Goal: Find contact information: Find contact information

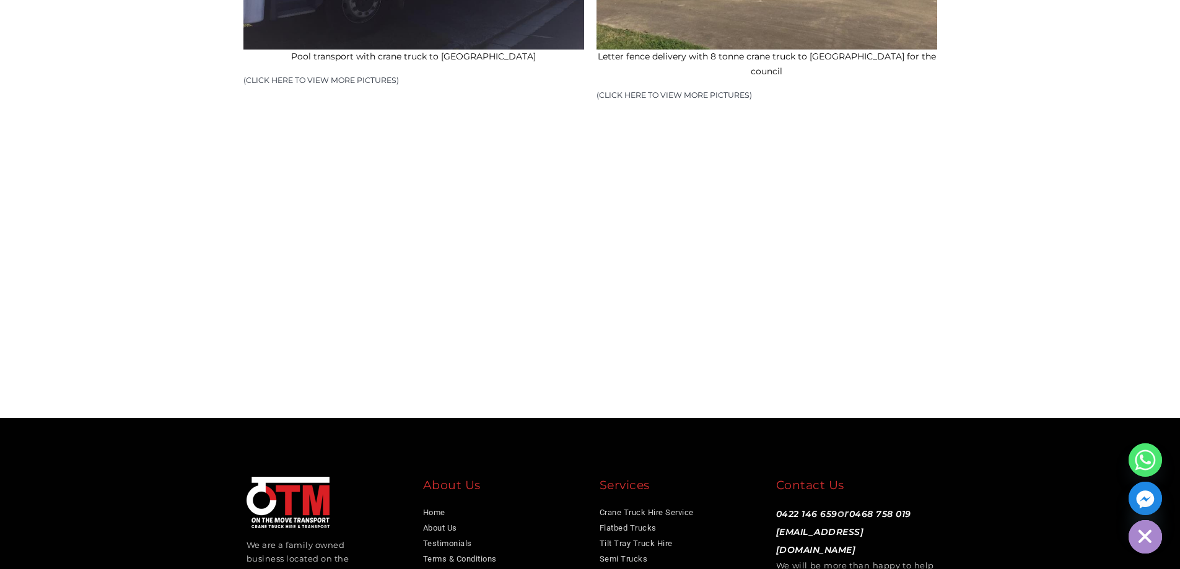
scroll to position [1974, 0]
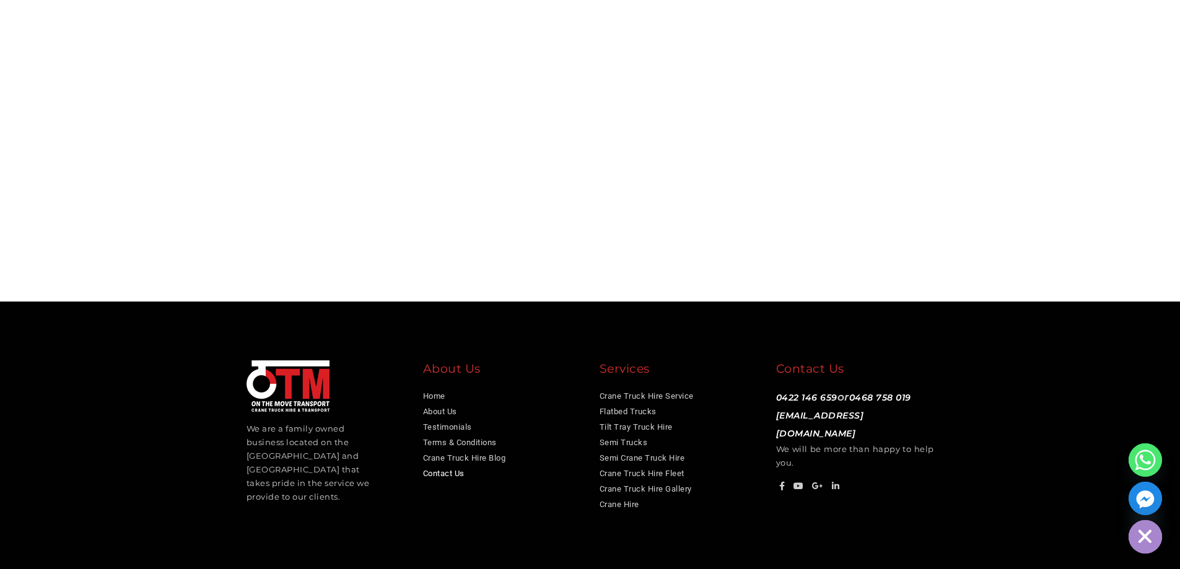
click at [451, 469] on link "Contact Us" at bounding box center [444, 473] width 42 height 9
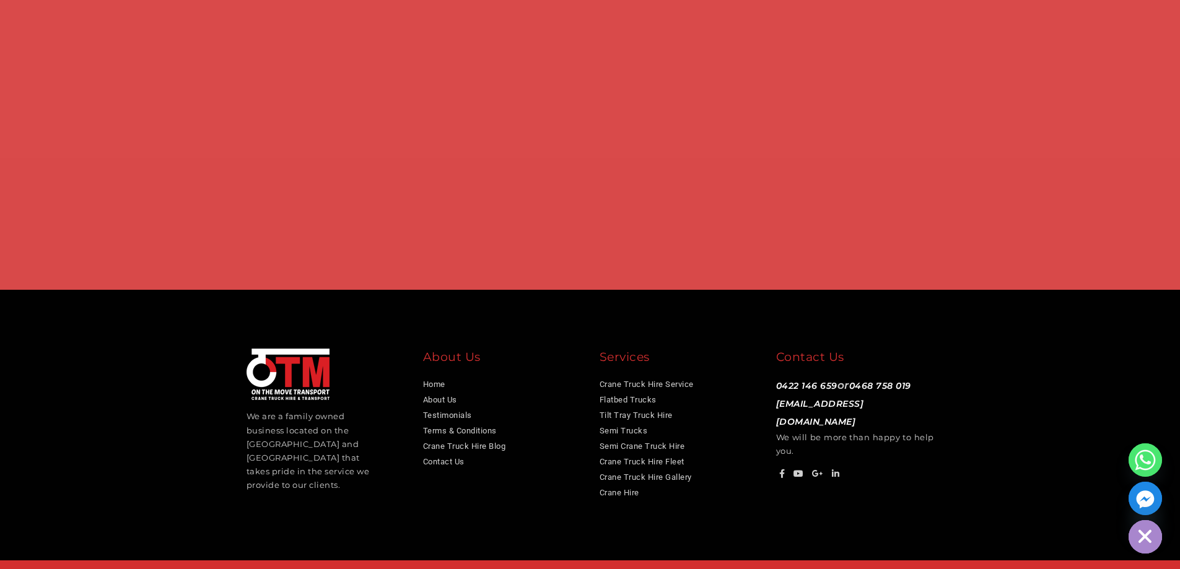
scroll to position [954, 0]
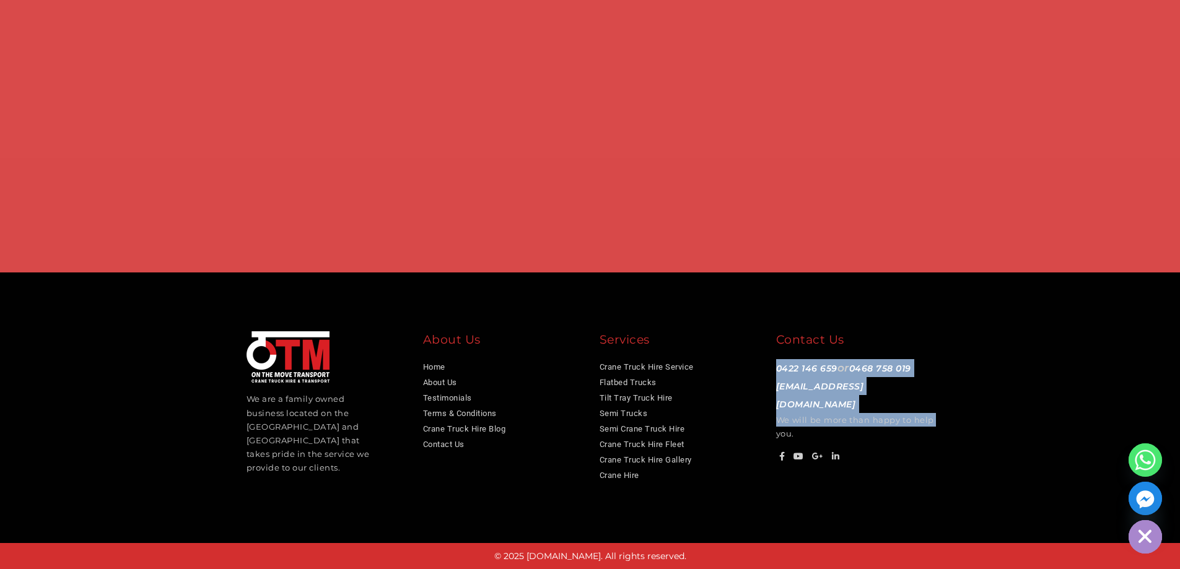
drag, startPoint x: 770, startPoint y: 362, endPoint x: 936, endPoint y: 404, distance: 170.7
click at [936, 404] on div "Contact Us 0422 146 659 or 0468 758 019 info@otmtransport.com.au We will be mor…" at bounding box center [855, 397] width 177 height 133
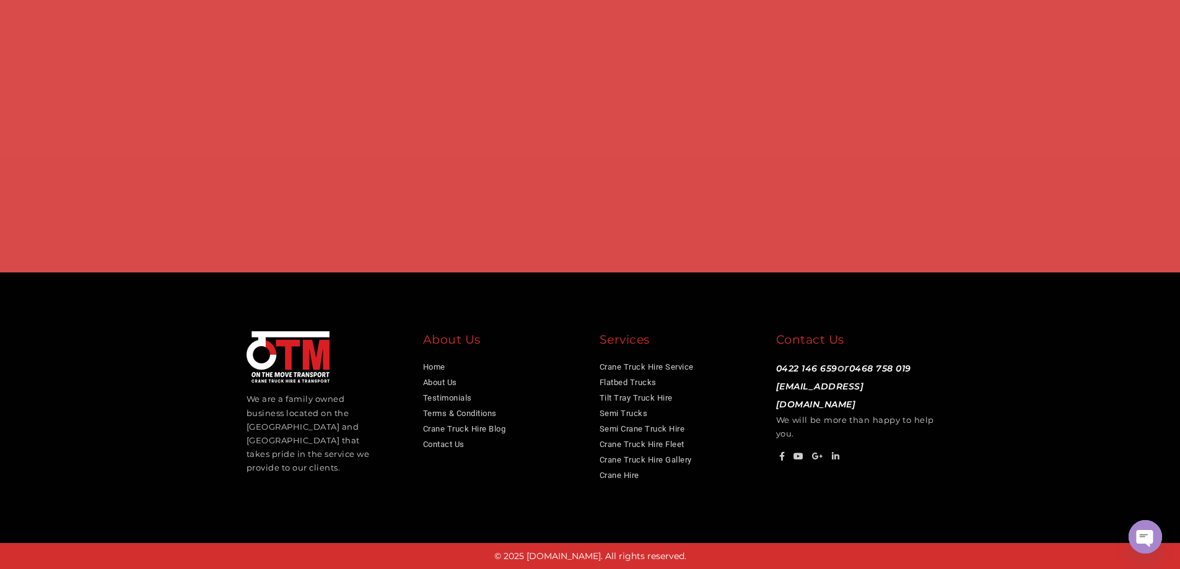
click at [929, 467] on div "We are a family owned business located on the [GEOGRAPHIC_DATA] and [GEOGRAPHIC…" at bounding box center [590, 407] width 725 height 152
click at [783, 452] on icon at bounding box center [782, 456] width 6 height 9
click at [796, 452] on icon at bounding box center [799, 456] width 11 height 9
click at [1011, 423] on footer "We are a family owned business located on the Gold Coast and Brisbane that take…" at bounding box center [590, 408] width 1180 height 271
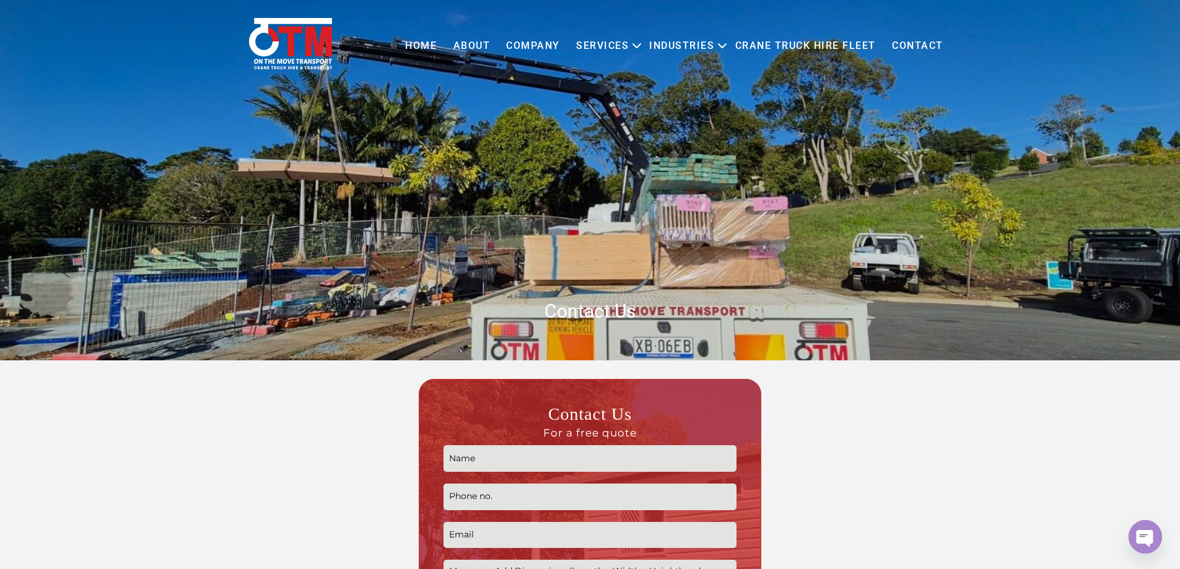
scroll to position [0, 0]
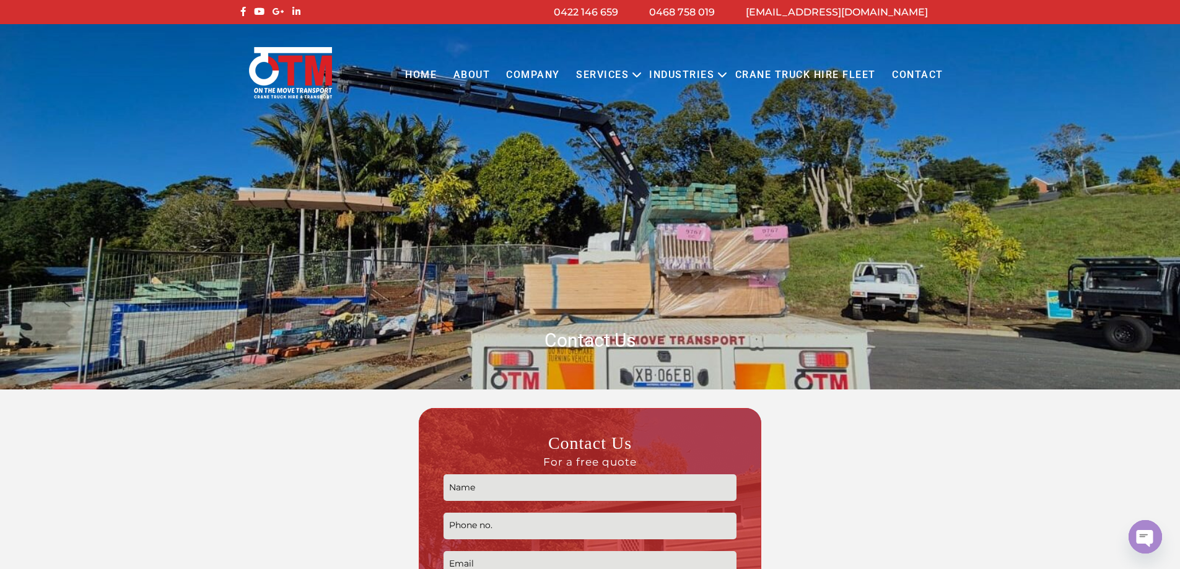
click at [295, 72] on img at bounding box center [291, 73] width 88 height 54
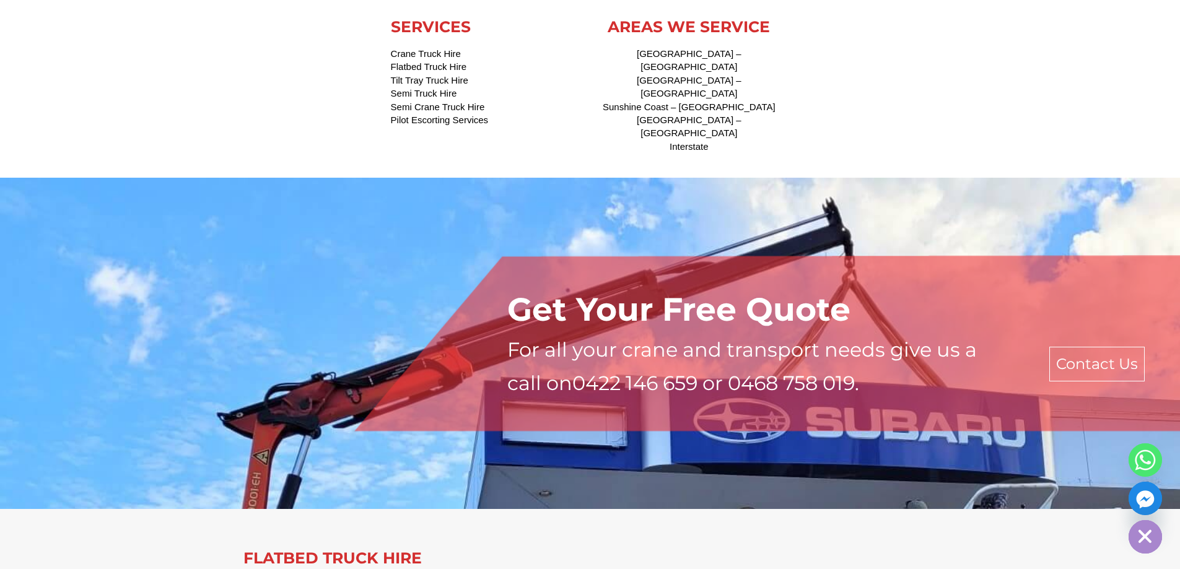
scroll to position [6057, 0]
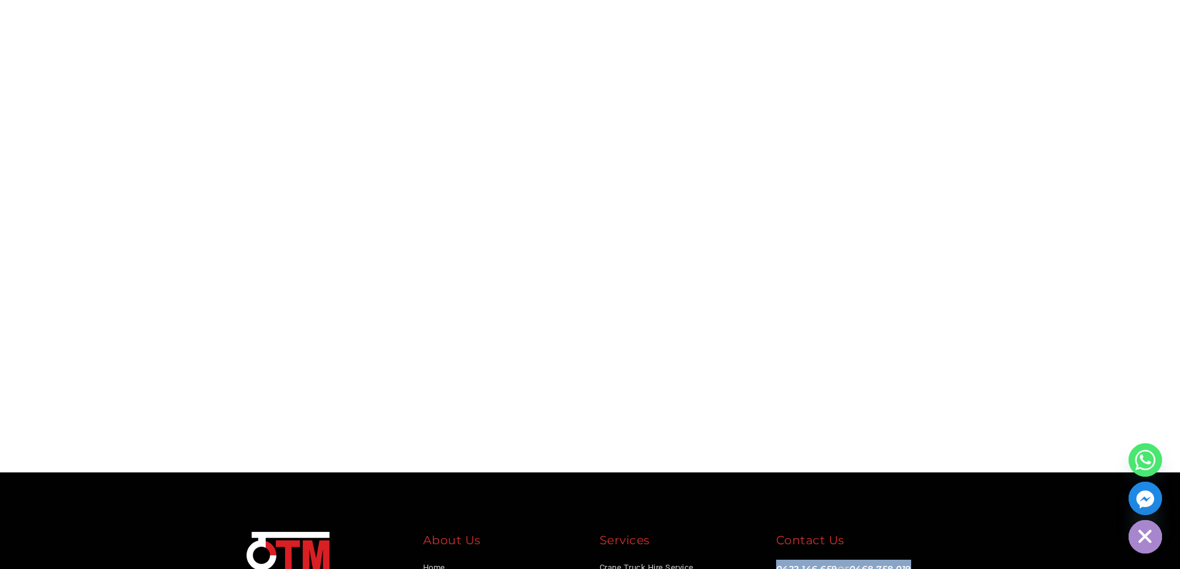
drag, startPoint x: 769, startPoint y: 362, endPoint x: 986, endPoint y: 450, distance: 234.8
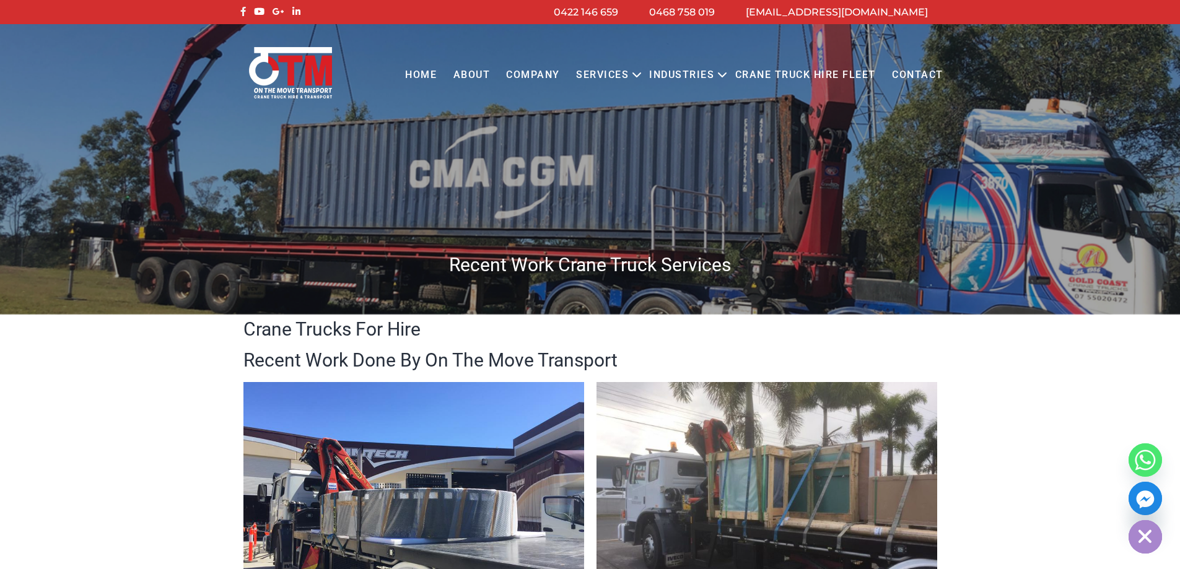
click at [245, 10] on icon at bounding box center [243, 11] width 6 height 9
click at [259, 10] on icon at bounding box center [259, 11] width 11 height 9
click at [276, 9] on icon at bounding box center [279, 11] width 12 height 9
click at [296, 11] on icon at bounding box center [296, 11] width 8 height 9
click at [485, 77] on link "About" at bounding box center [471, 75] width 53 height 34
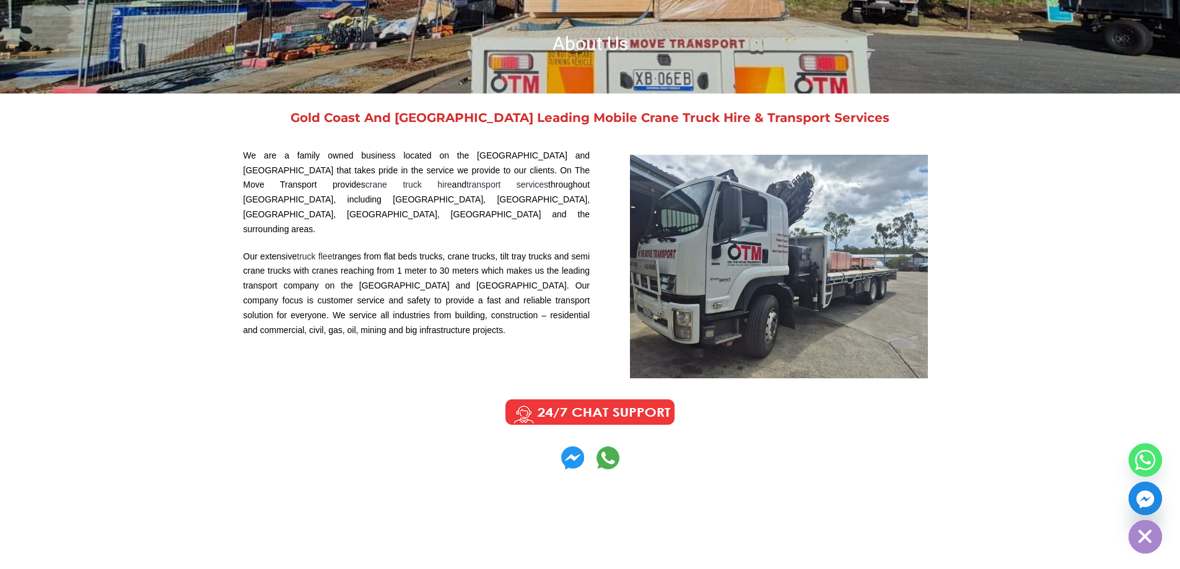
scroll to position [328, 0]
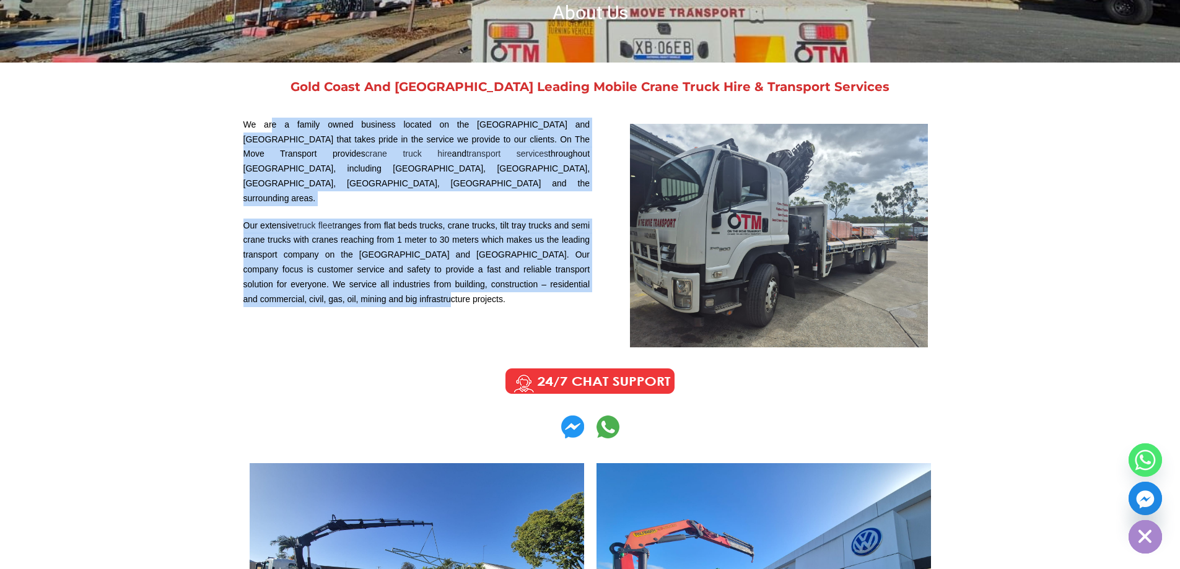
drag, startPoint x: 268, startPoint y: 133, endPoint x: 556, endPoint y: 279, distance: 322.8
click at [556, 279] on div "We are a family owned business located on the [GEOGRAPHIC_DATA] and [GEOGRAPHIC…" at bounding box center [417, 236] width 347 height 236
click at [517, 221] on p "Our extensive truck fleet ranges from flat beds trucks, crane trucks, tilt tray…" at bounding box center [417, 263] width 347 height 89
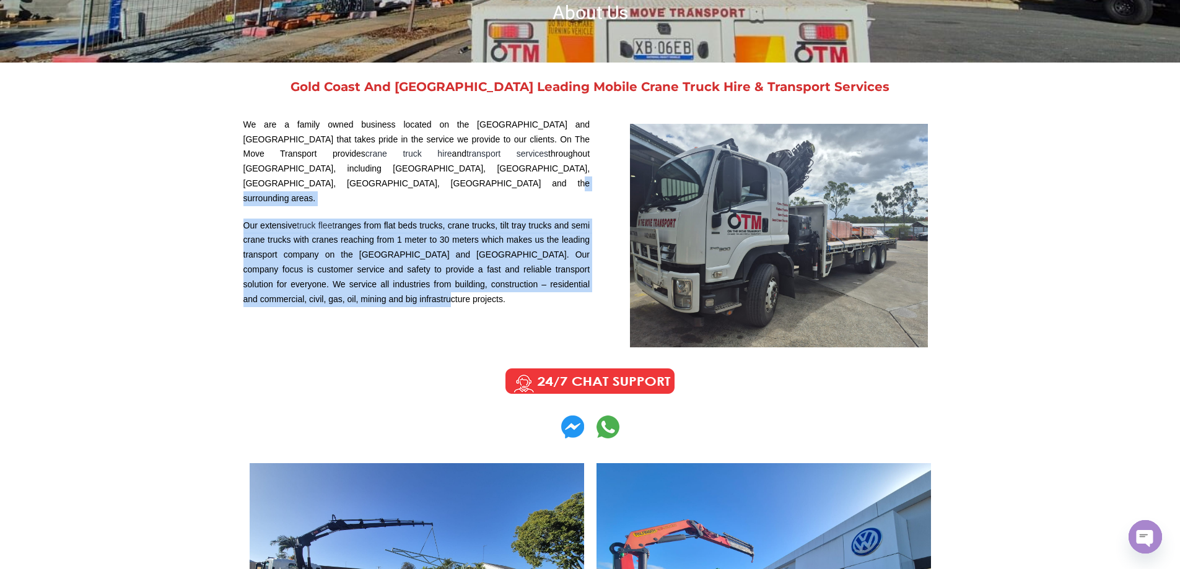
drag, startPoint x: 262, startPoint y: 200, endPoint x: 420, endPoint y: 286, distance: 180.2
click at [420, 286] on div "We are a family owned business located on the Gold Coast and Brisbane that take…" at bounding box center [417, 236] width 347 height 236
click at [434, 291] on p "Our extensive truck fleet ranges from flat beds trucks, crane trucks, tilt tray…" at bounding box center [417, 263] width 347 height 89
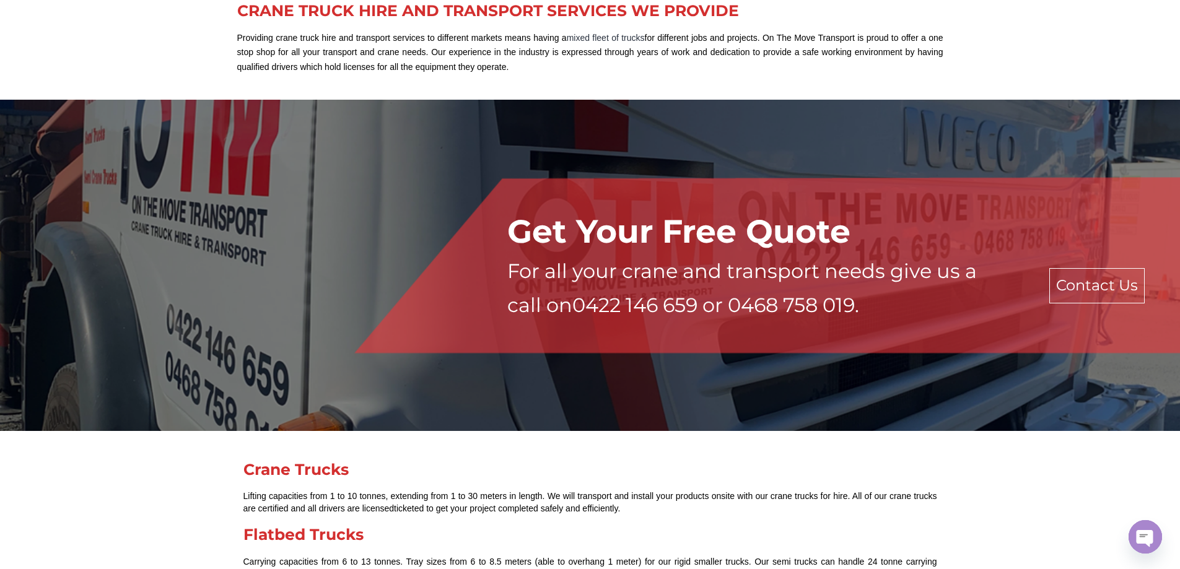
scroll to position [1099, 0]
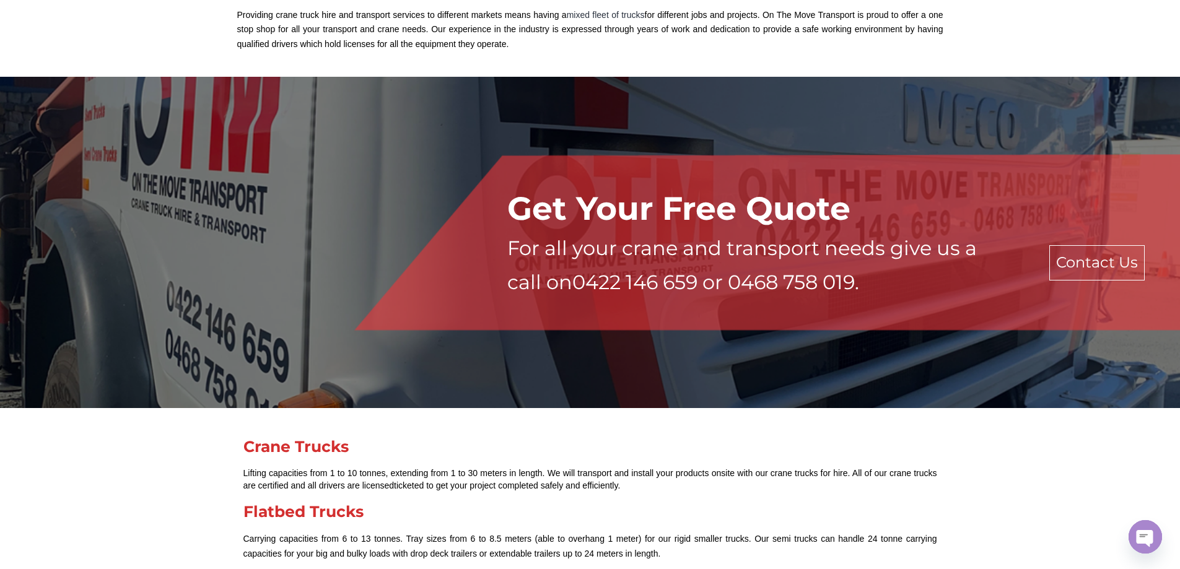
click at [802, 284] on p "For all your crane and transport needs give us a call on 0422 146 659 or 0468 7…" at bounding box center [759, 266] width 504 height 68
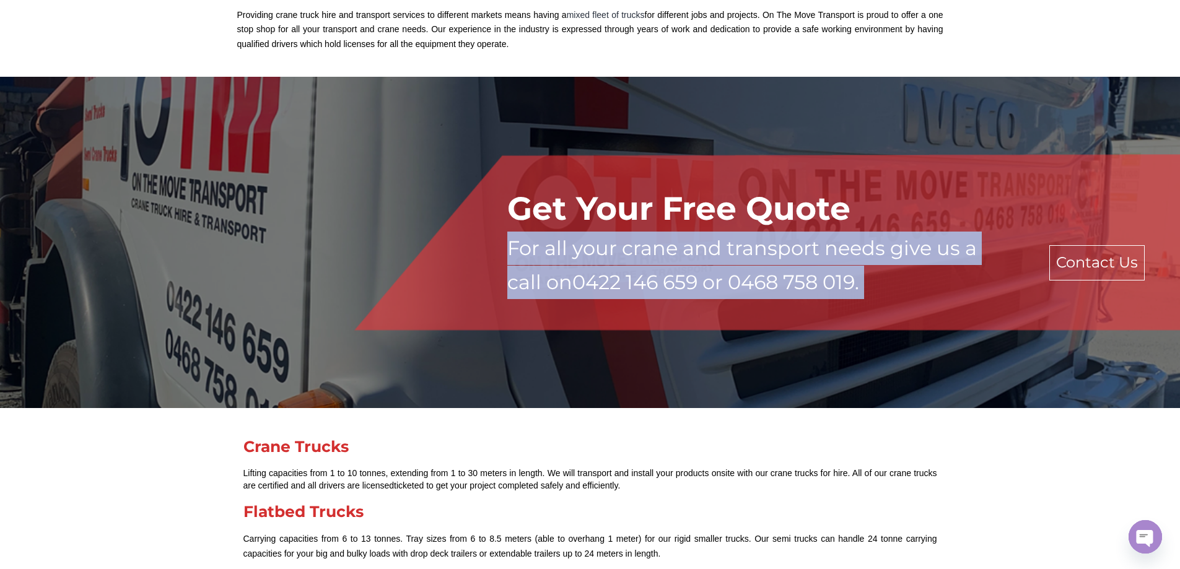
click at [802, 284] on p "For all your crane and transport needs give us a call on 0422 146 659 or 0468 7…" at bounding box center [759, 266] width 504 height 68
click at [789, 284] on p "For all your crane and transport needs give us a call on 0422 146 659 or 0468 7…" at bounding box center [759, 266] width 504 height 68
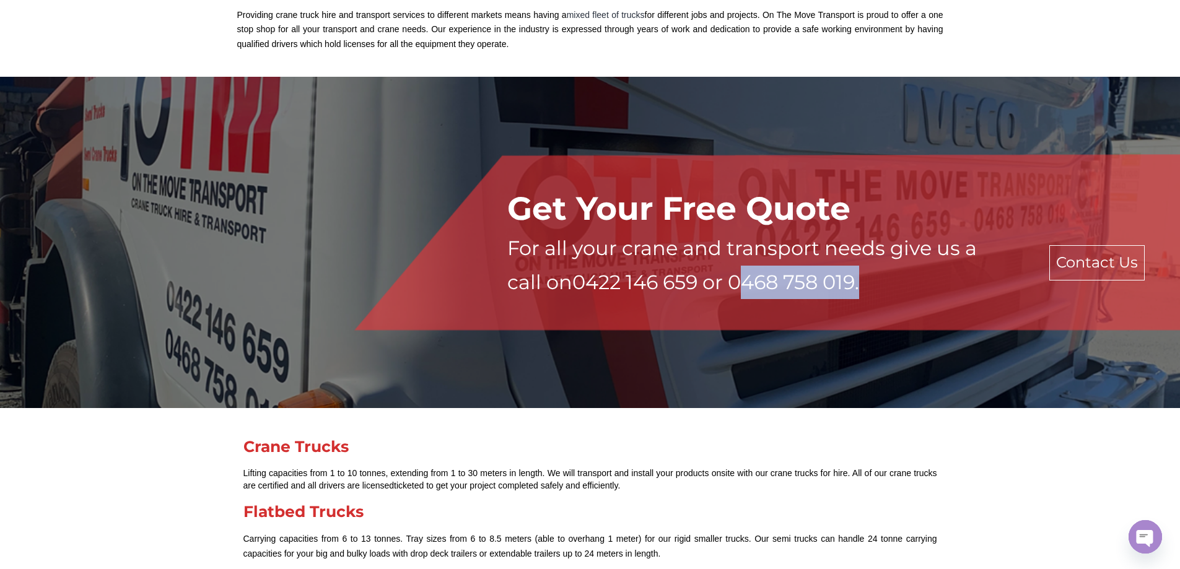
drag, startPoint x: 737, startPoint y: 281, endPoint x: 861, endPoint y: 286, distance: 124.0
click at [861, 288] on p "For all your crane and transport needs give us a call on 0422 146 659 or 0468 7…" at bounding box center [759, 266] width 504 height 68
copy p "0468 758 019"
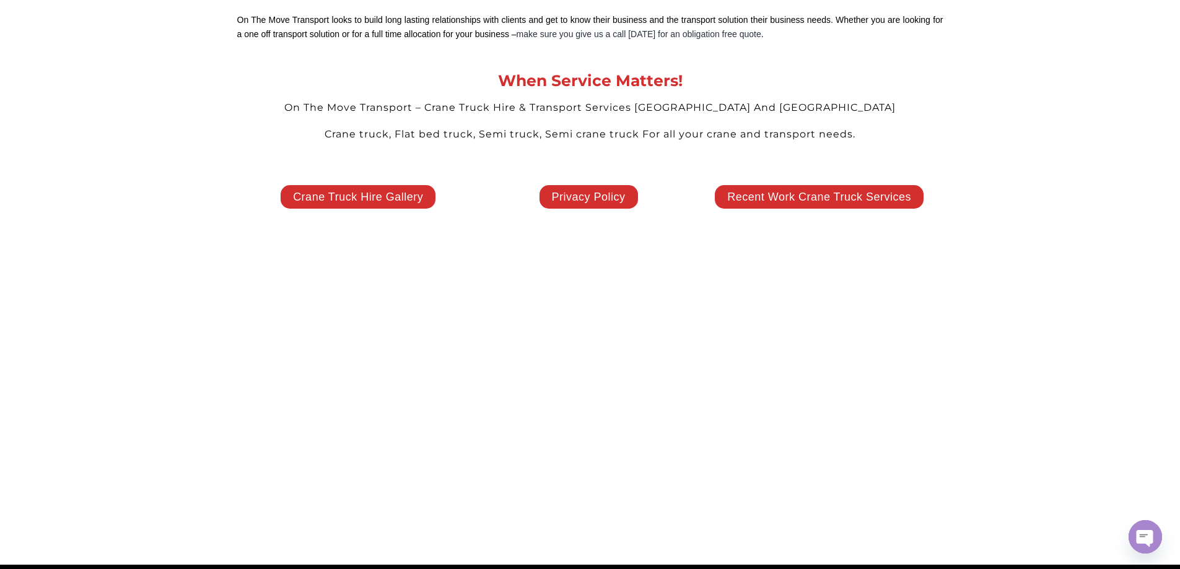
scroll to position [2835, 0]
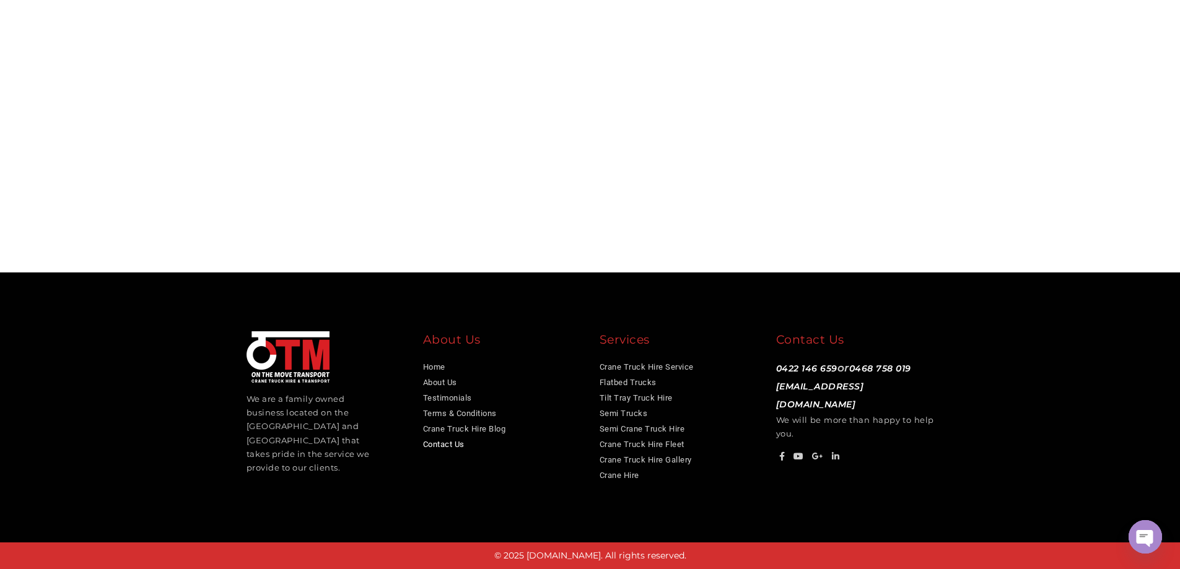
click at [454, 442] on link "Contact Us" at bounding box center [444, 444] width 42 height 9
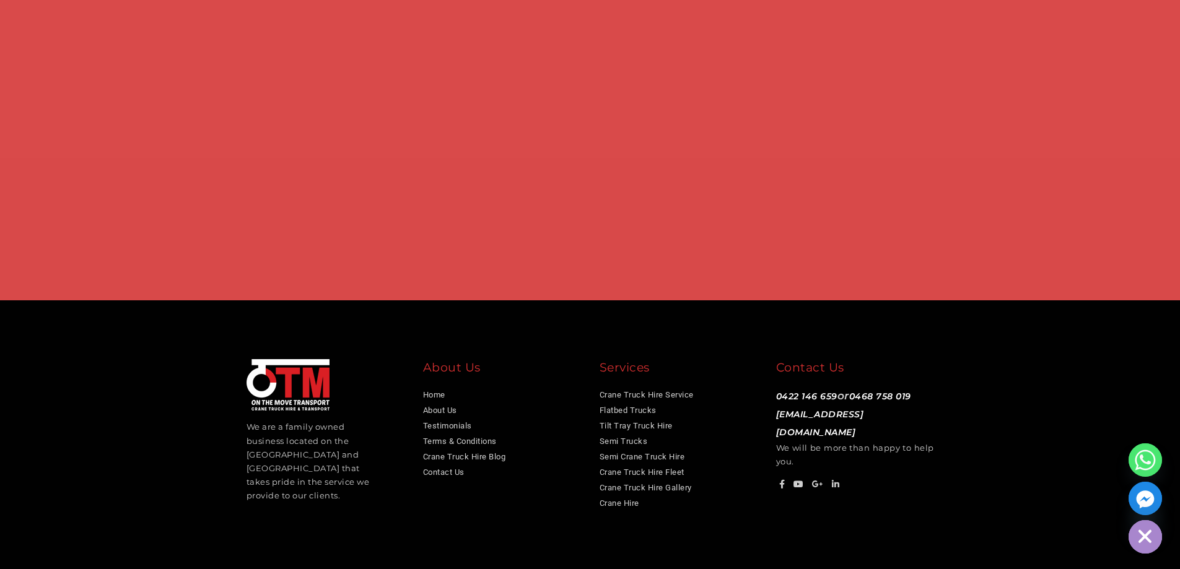
scroll to position [954, 0]
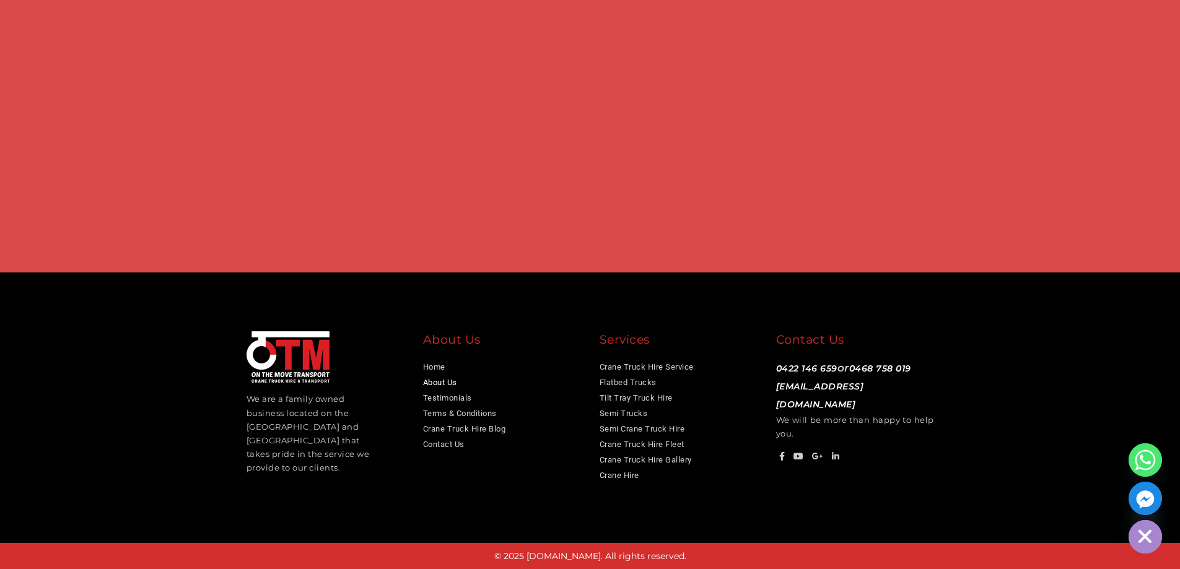
click at [445, 382] on link "About Us" at bounding box center [440, 382] width 34 height 9
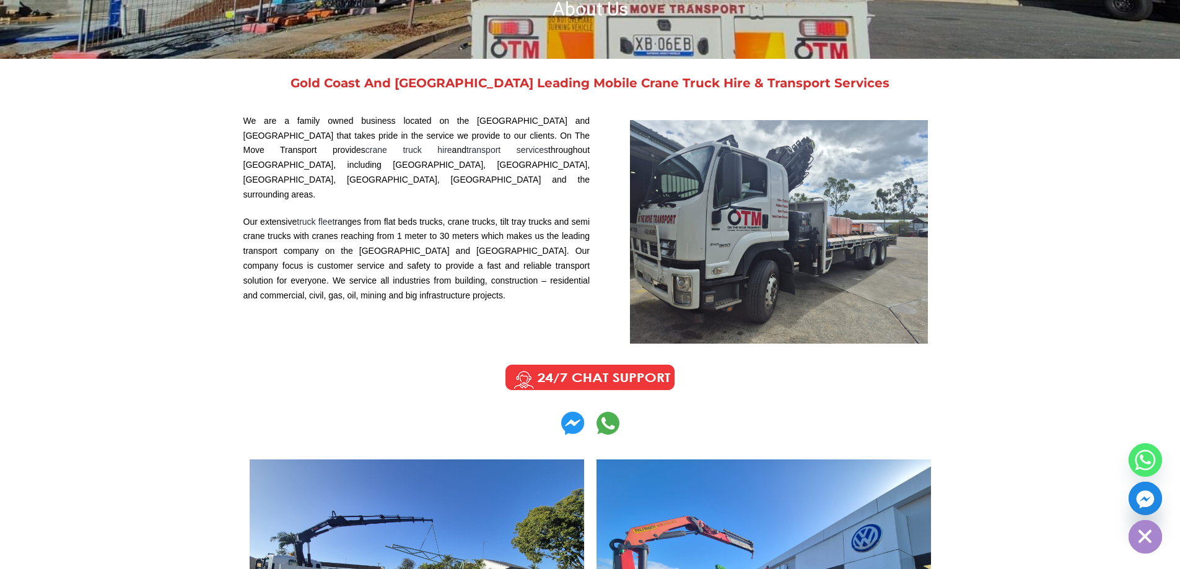
scroll to position [336, 0]
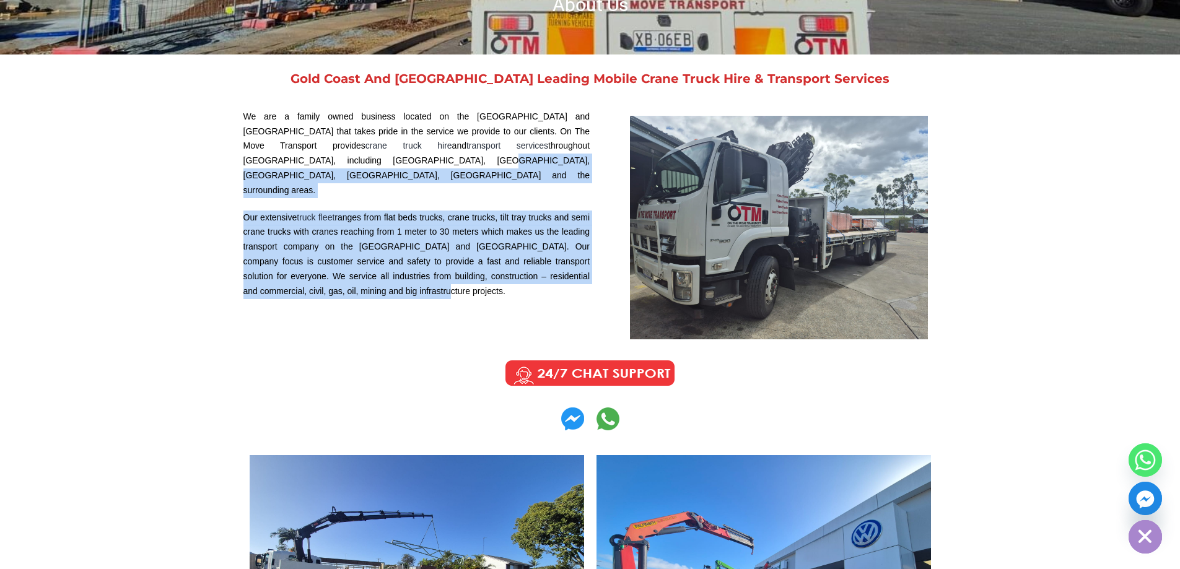
drag, startPoint x: 266, startPoint y: 162, endPoint x: 485, endPoint y: 281, distance: 248.4
click at [485, 281] on div "We are a family owned business located on the Gold Coast and Brisbane that take…" at bounding box center [417, 228] width 347 height 236
click at [485, 281] on p "Our extensive truck fleet ranges from flat beds trucks, crane trucks, tilt tray…" at bounding box center [417, 255] width 347 height 89
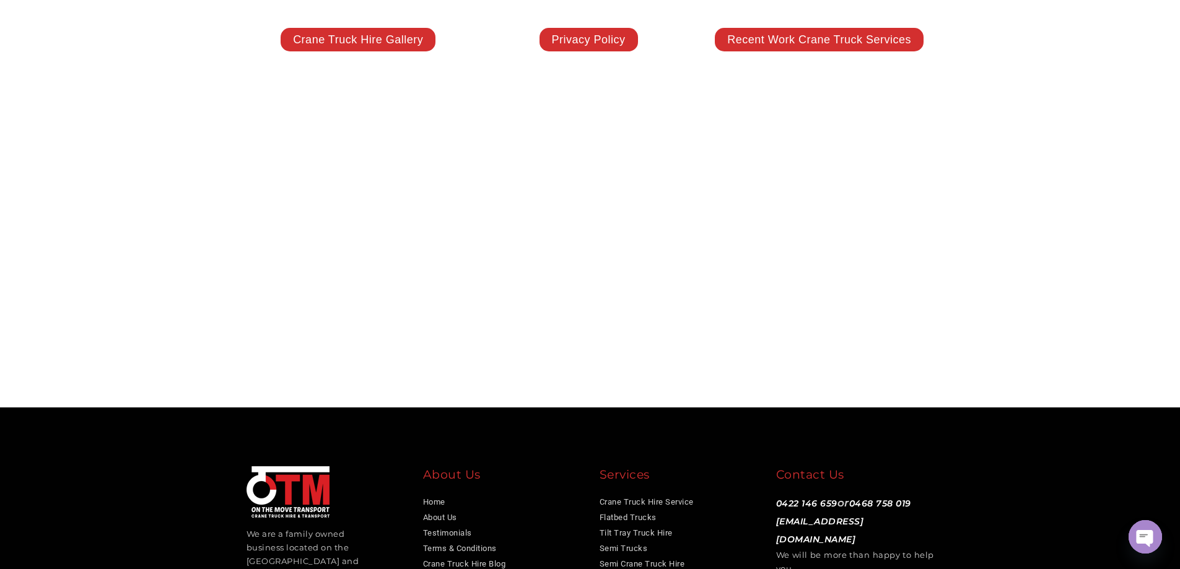
scroll to position [2835, 0]
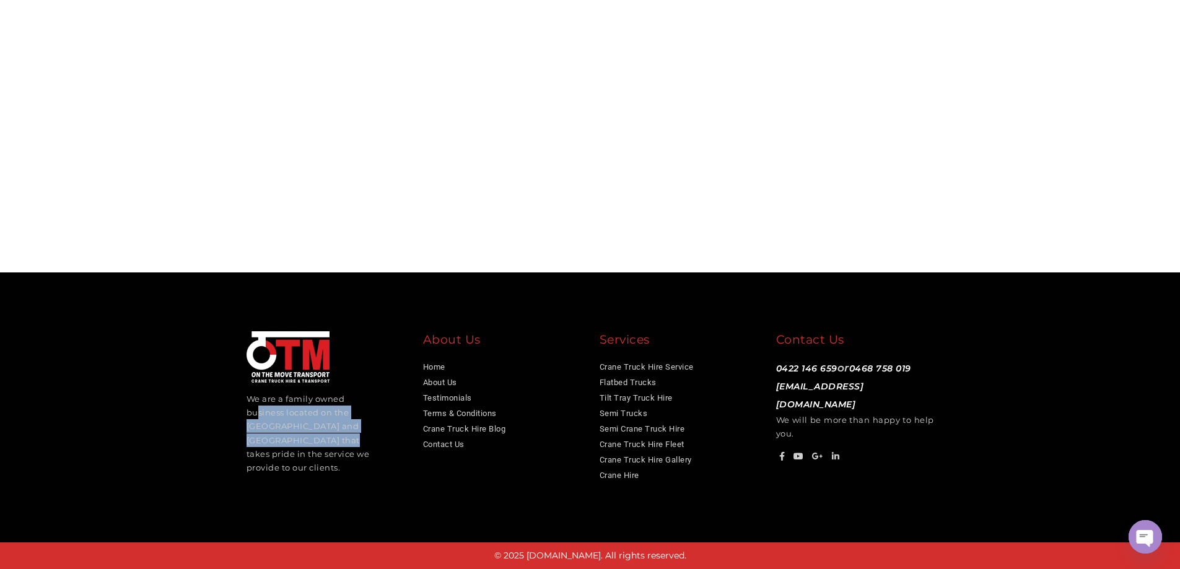
drag, startPoint x: 251, startPoint y: 410, endPoint x: 303, endPoint y: 442, distance: 61.5
click at [303, 442] on p "We are a family owned business located on the [GEOGRAPHIC_DATA] and [GEOGRAPHIC…" at bounding box center [310, 433] width 126 height 82
click at [436, 366] on link "Home" at bounding box center [434, 366] width 22 height 9
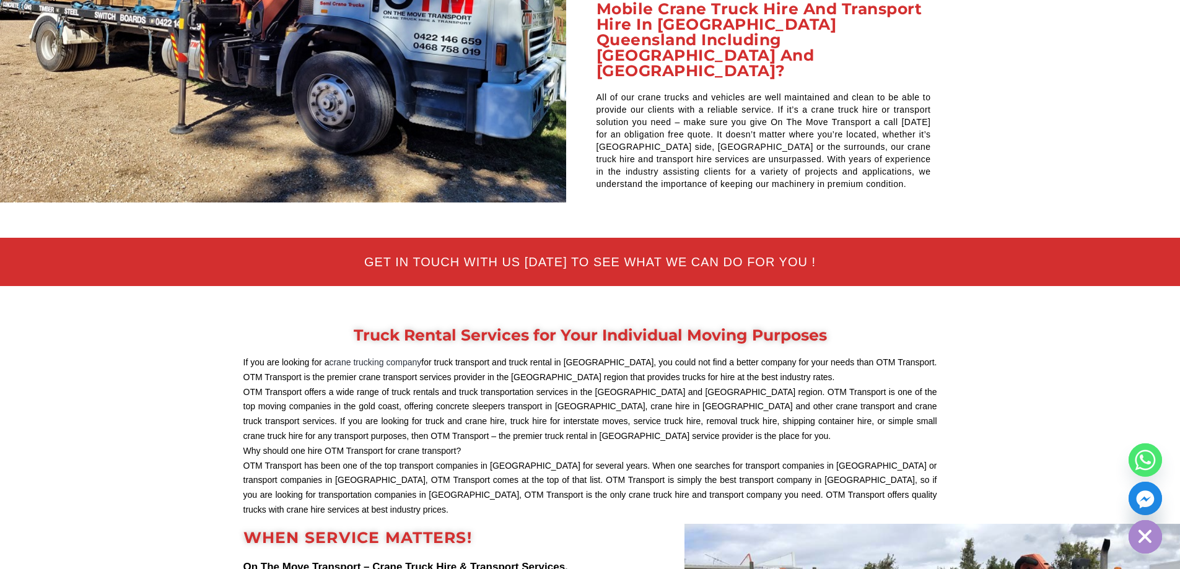
scroll to position [4540, 0]
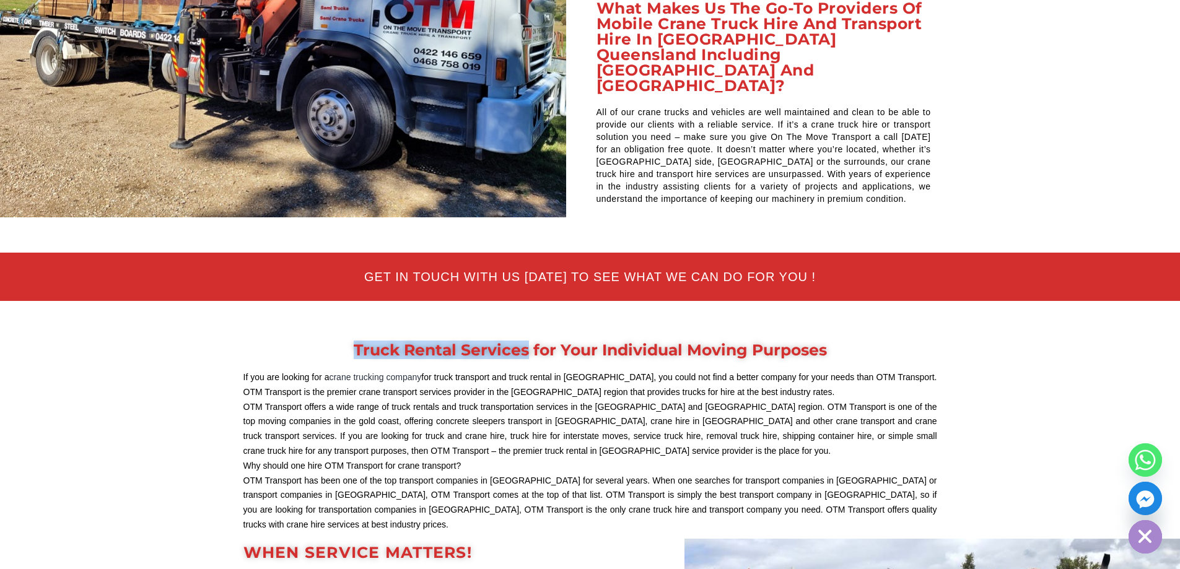
drag, startPoint x: 353, startPoint y: 211, endPoint x: 526, endPoint y: 210, distance: 173.5
click at [526, 343] on div "Truck Rental Services for Your Individual Moving Purposes" at bounding box center [591, 350] width 694 height 15
copy div "Truck Rental Services"
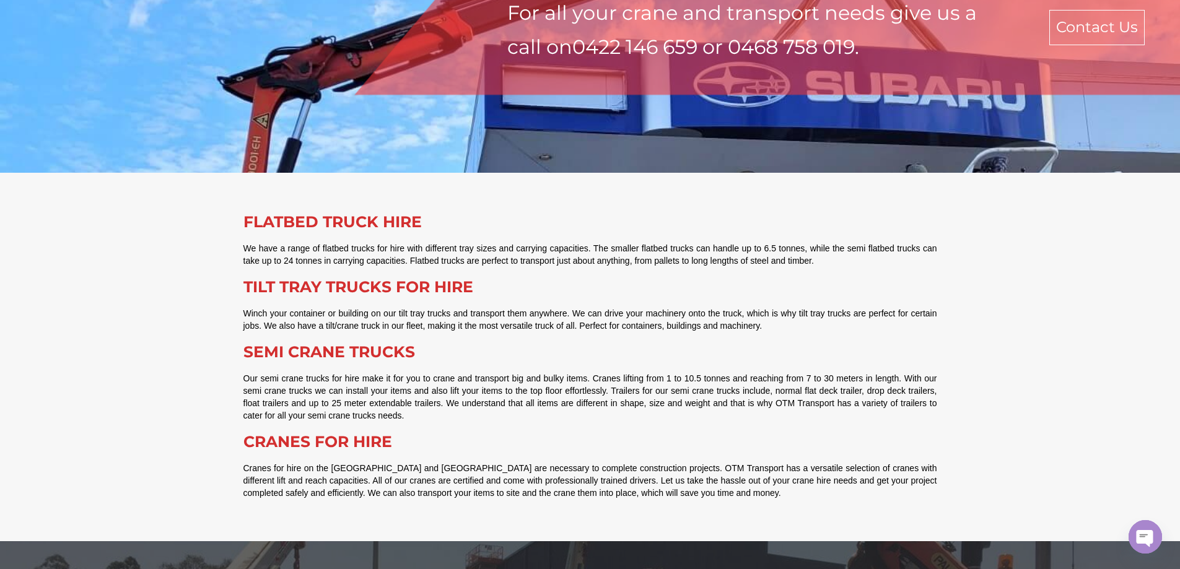
scroll to position [0, 0]
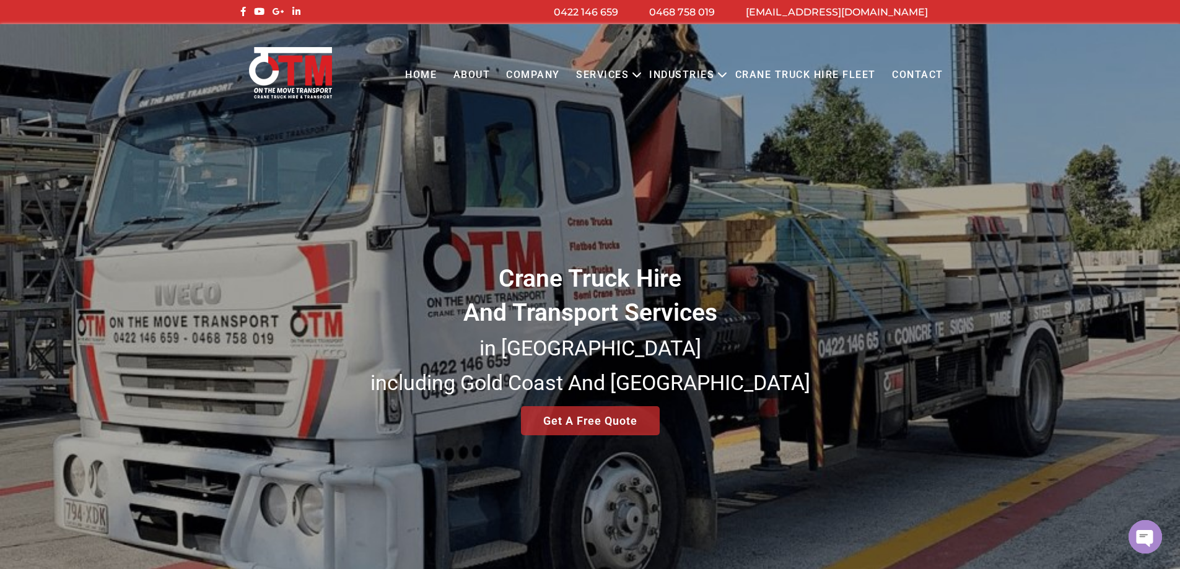
click at [921, 79] on link "Contact" at bounding box center [918, 75] width 68 height 34
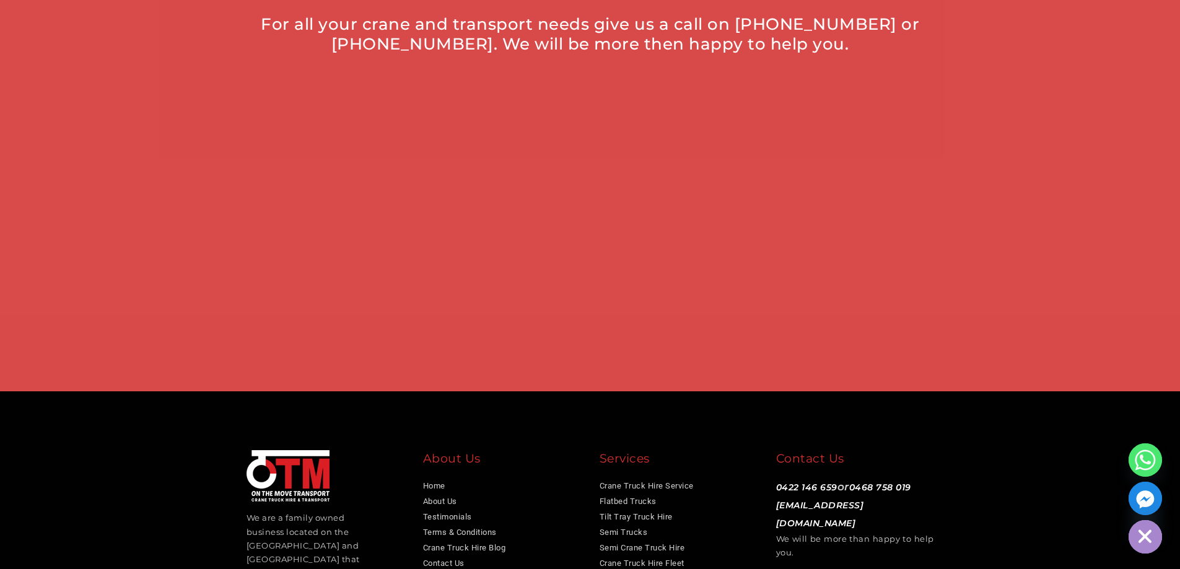
scroll to position [954, 0]
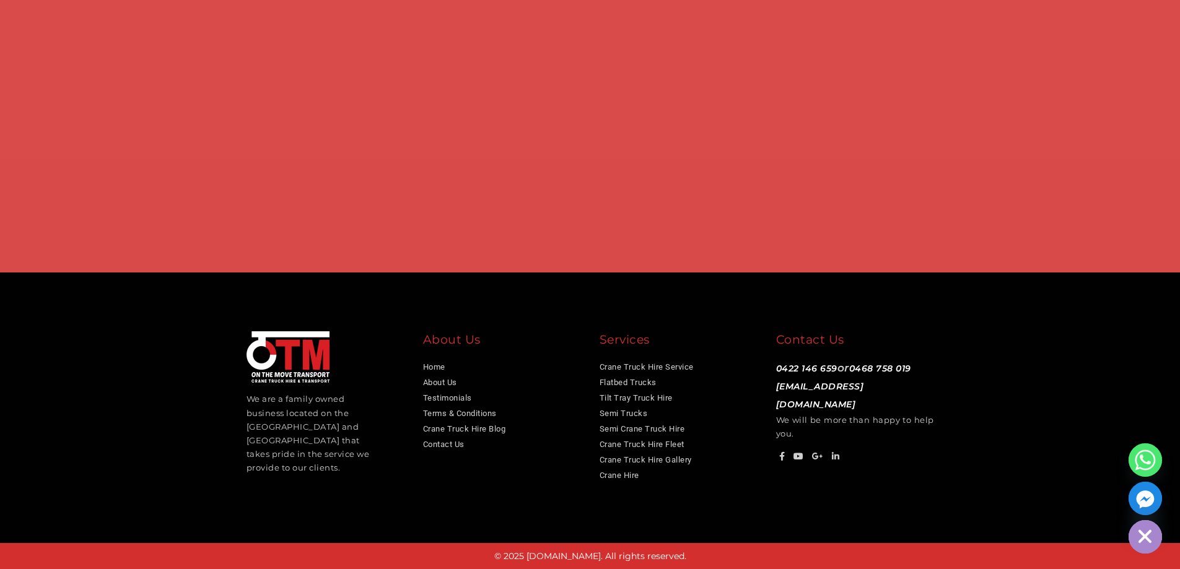
click at [305, 379] on img at bounding box center [288, 356] width 83 height 51
click at [431, 369] on link "Home" at bounding box center [434, 366] width 22 height 9
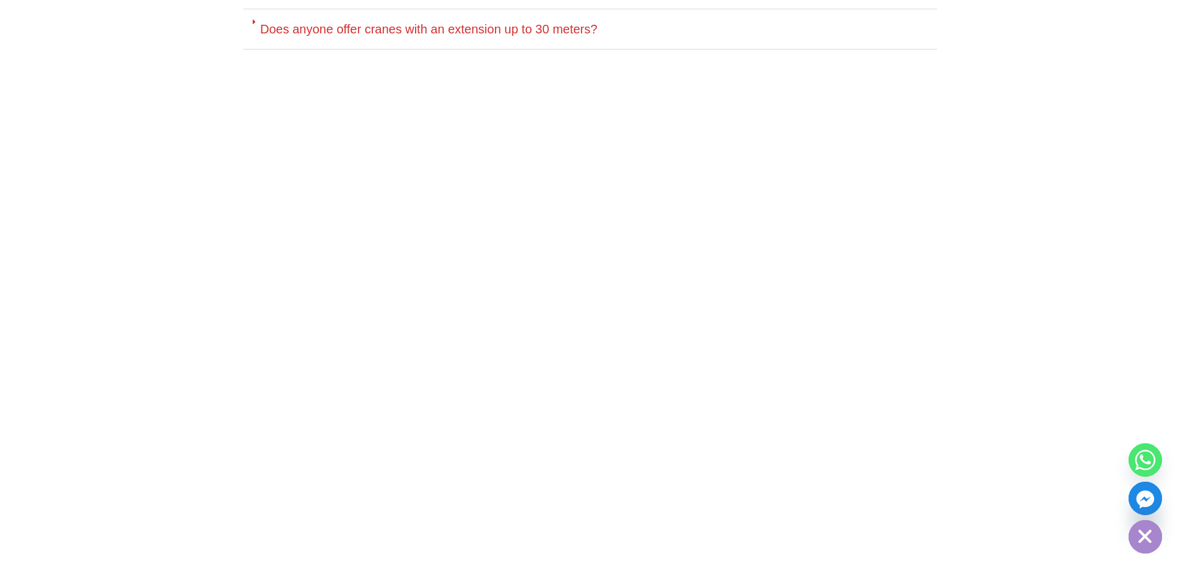
scroll to position [6059, 0]
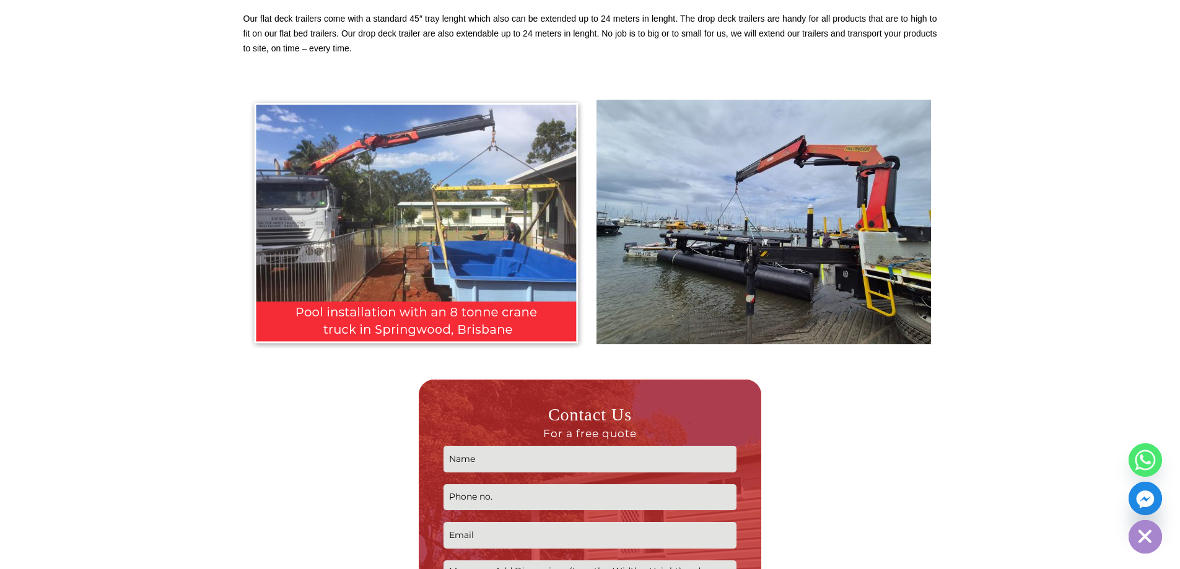
scroll to position [2835, 0]
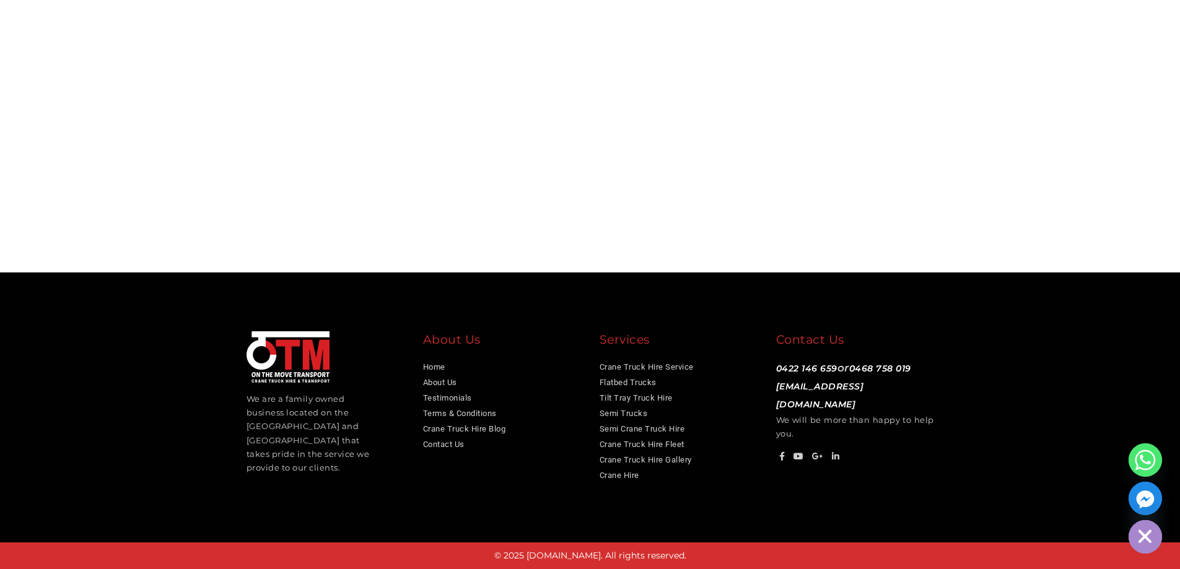
click at [1146, 532] on ellipse "button" at bounding box center [1145, 536] width 33 height 33
click at [836, 452] on icon at bounding box center [836, 456] width 8 height 9
